Goal: Check status: Check status

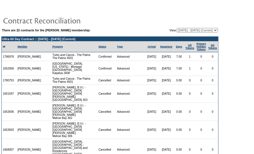
click at [218, 97] on table "There are 22 contracts for the [PERSON_NAME] membership: View: [DATE] - [DATE] …" at bounding box center [110, 134] width 220 height 263
click at [203, 31] on select "[DATE] - [DATE] [DATE] - [DATE] [DATE] - [DATE] [DATE] - [DATE] [DATE] - [DATE]…" at bounding box center [196, 30] width 41 height 5
select select "122269"
click at [176, 28] on select "[DATE] - [DATE] [DATE] - [DATE] [DATE] - [DATE] [DATE] - [DATE] [DATE] - [DATE]…" at bounding box center [196, 30] width 41 height 5
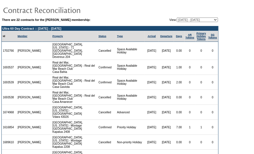
scroll to position [1, 0]
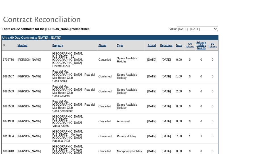
click at [210, 29] on select "[DATE] - [DATE] [DATE] - [DATE] [DATE] - [DATE] [DATE] - [DATE] [DATE] - [DATE]…" at bounding box center [196, 29] width 41 height 5
select select "127888"
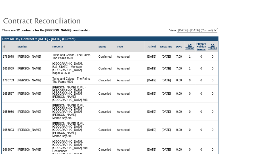
click at [163, 22] on td at bounding box center [109, 20] width 217 height 11
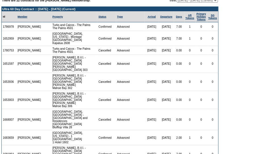
scroll to position [82, 0]
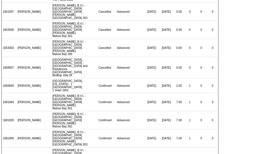
click at [237, 77] on form "There are 22 contracts for the Jason Khoury membership: View: 08/28/07 - 08/31/…" at bounding box center [127, 53] width 254 height 270
click at [236, 73] on form "There are 22 contracts for the Jason Khoury membership: View: 08/28/07 - 08/31/…" at bounding box center [127, 53] width 254 height 270
